Goal: Information Seeking & Learning: Learn about a topic

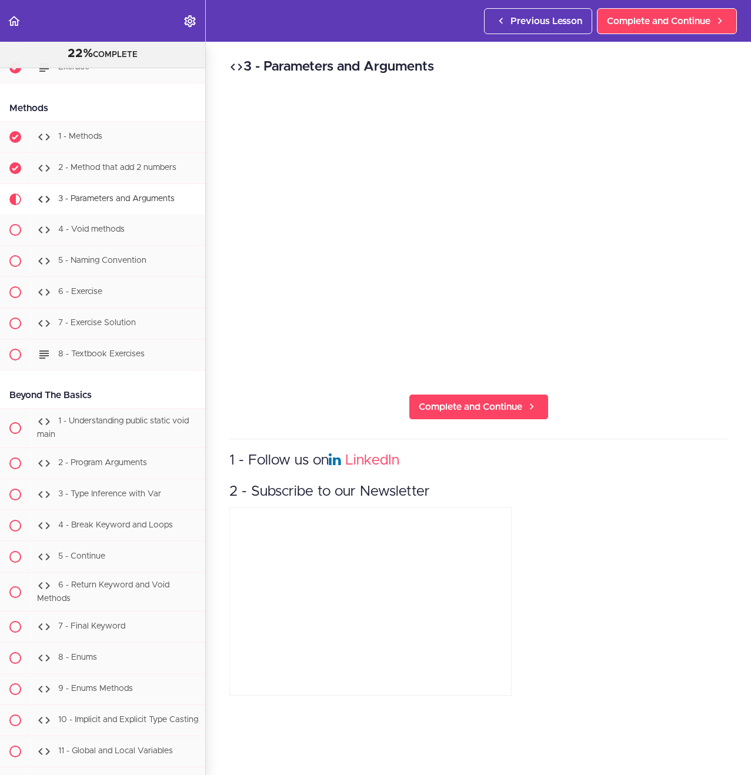
scroll to position [2789, 0]
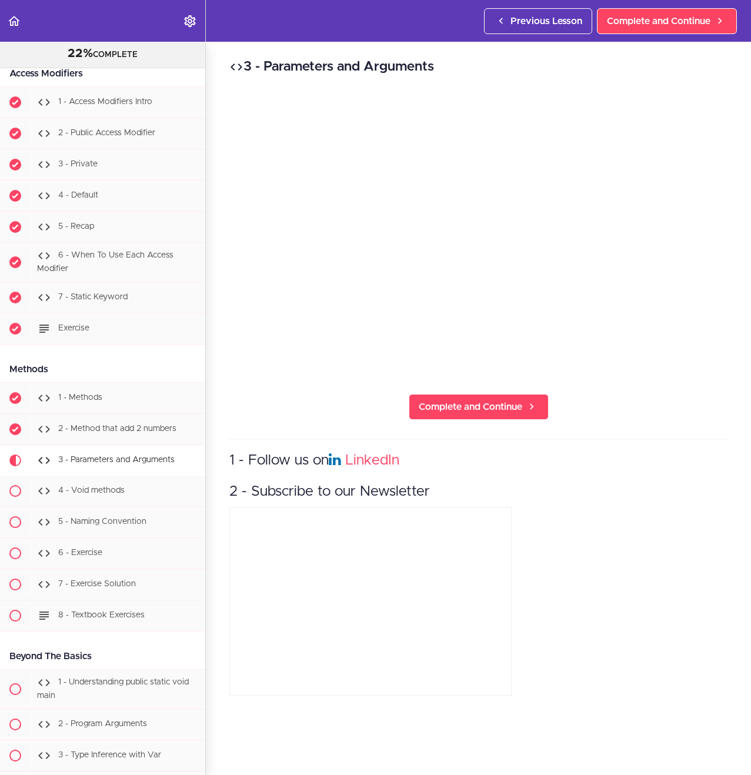
click at [612, 381] on div "3 - Parameters and Arguments Complete and Continue 1 - Follow us on LinkedIn 2 …" at bounding box center [478, 408] width 545 height 733
click at [491, 400] on span "Complete and Continue" at bounding box center [470, 407] width 103 height 14
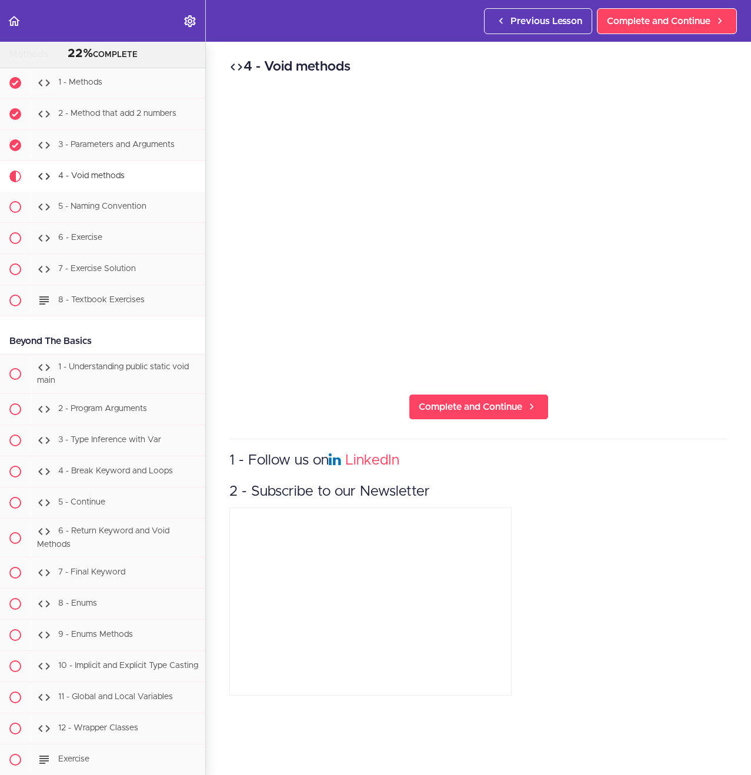
scroll to position [3203, 0]
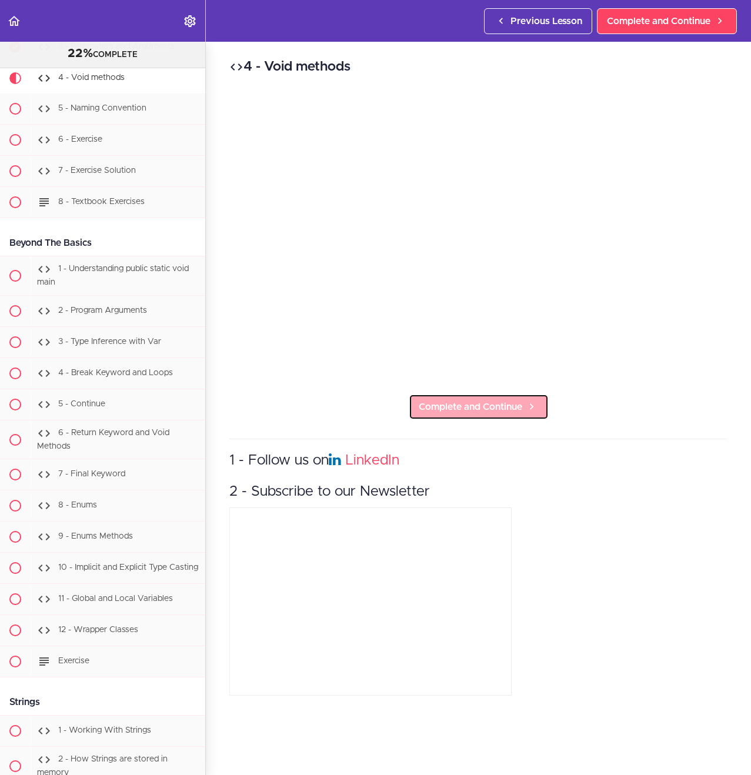
click at [465, 400] on span "Complete and Continue" at bounding box center [470, 407] width 103 height 14
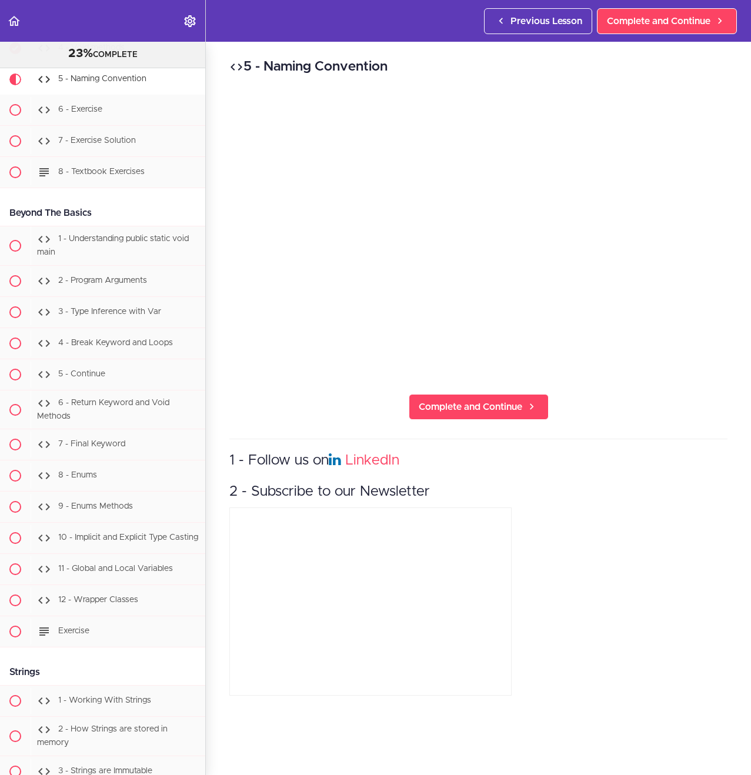
scroll to position [3234, 0]
click at [650, 418] on div "5 - Naming Convention Complete and Continue 1 - Follow us on LinkedIn 2 - Subsc…" at bounding box center [478, 408] width 545 height 733
click at [647, 394] on div "5 - Naming Convention Complete and Continue 1 - Follow us on LinkedIn 2 - Subsc…" at bounding box center [478, 408] width 545 height 733
click at [479, 404] on span "Complete and Continue" at bounding box center [470, 407] width 103 height 14
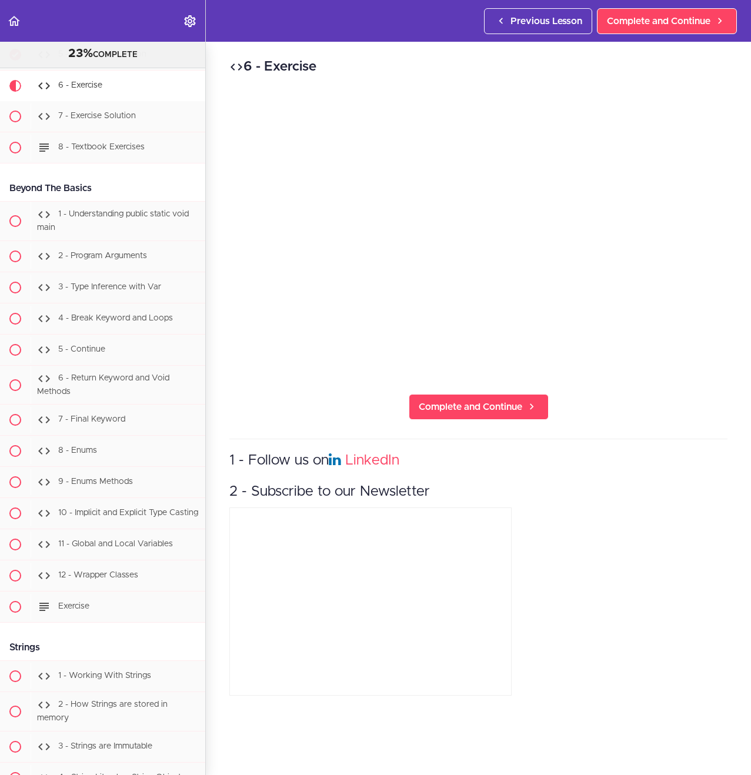
scroll to position [3265, 0]
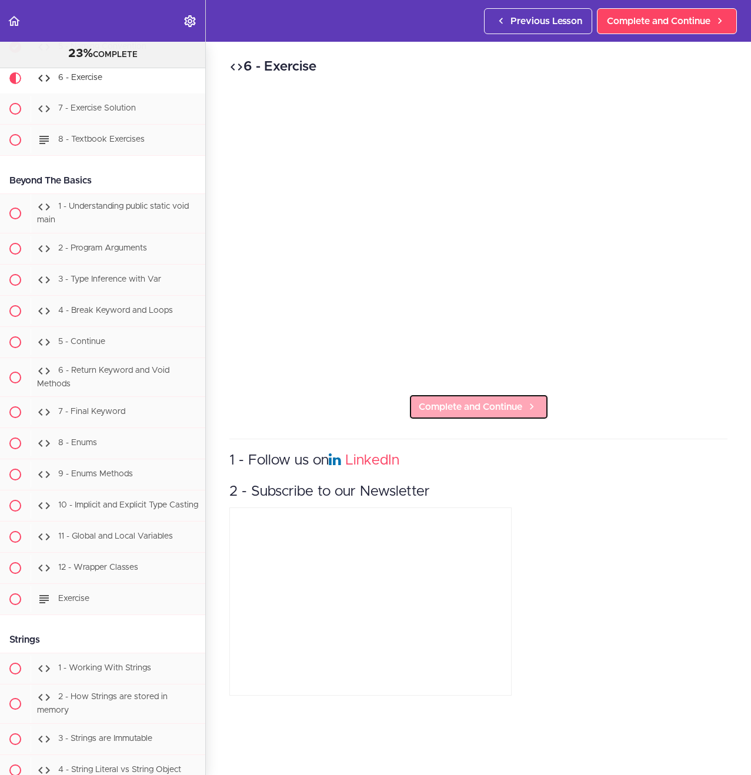
click at [500, 400] on span "Complete and Continue" at bounding box center [470, 407] width 103 height 14
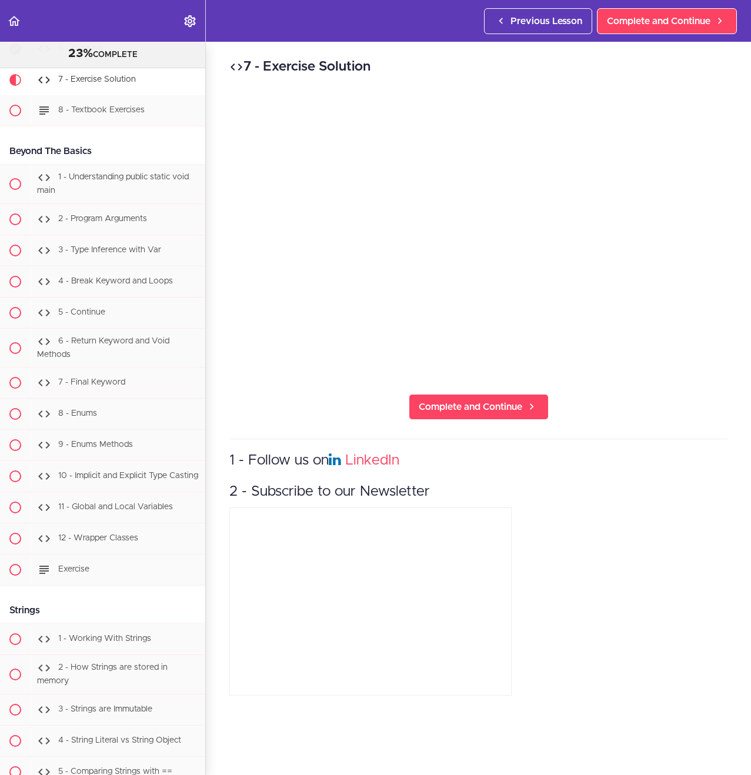
scroll to position [3296, 0]
click at [464, 400] on span "Complete and Continue" at bounding box center [470, 407] width 103 height 14
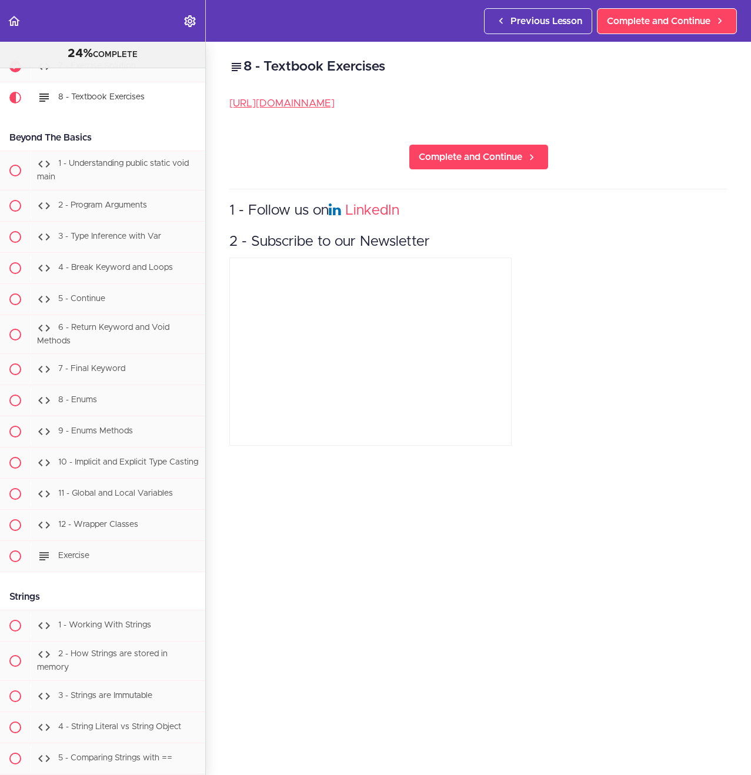
scroll to position [3327, 0]
